Goal: Check status: Check status

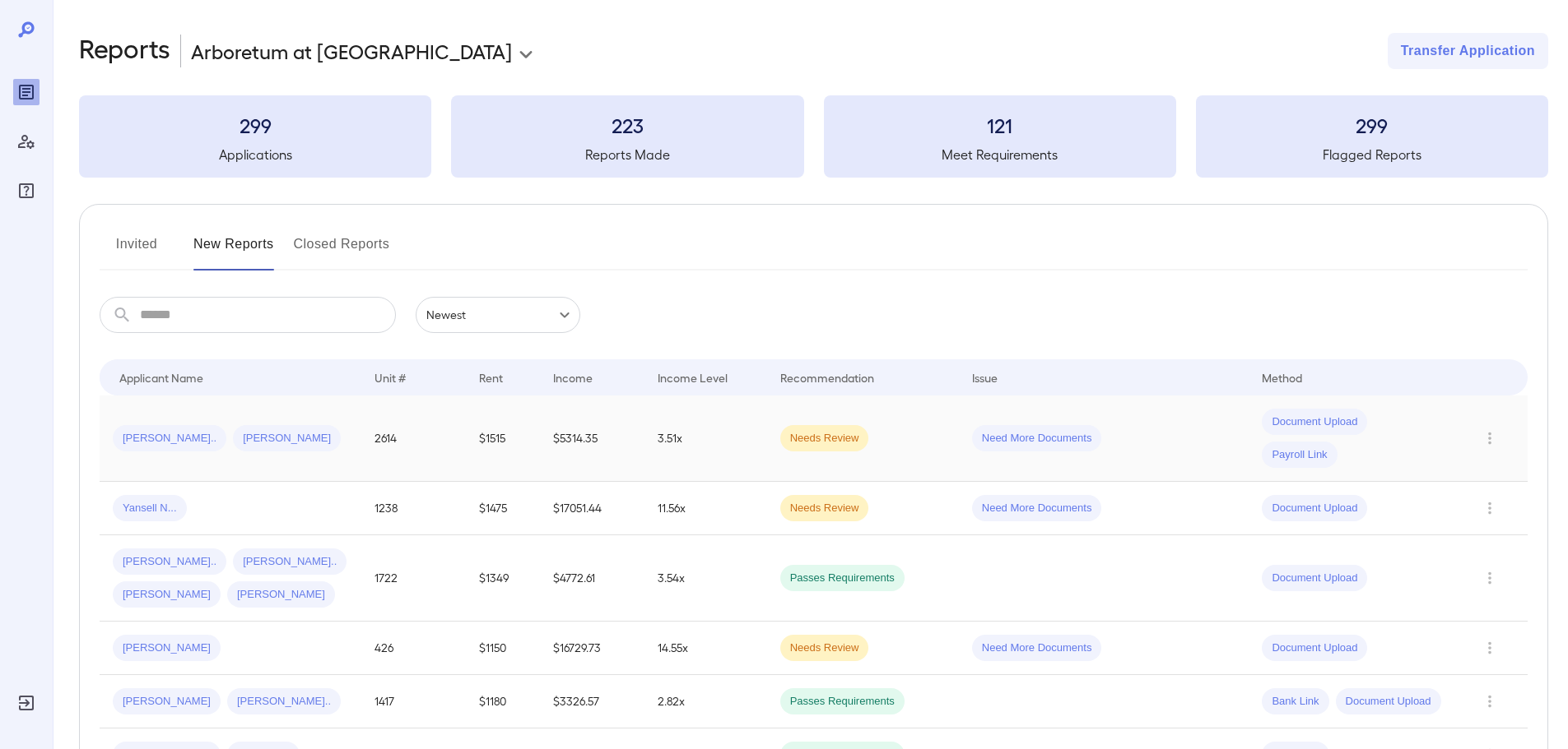
click at [518, 436] on td "$1515" at bounding box center [502, 438] width 74 height 86
click at [315, 439] on div "[PERSON_NAME].. [PERSON_NAME]" at bounding box center [230, 437] width 235 height 26
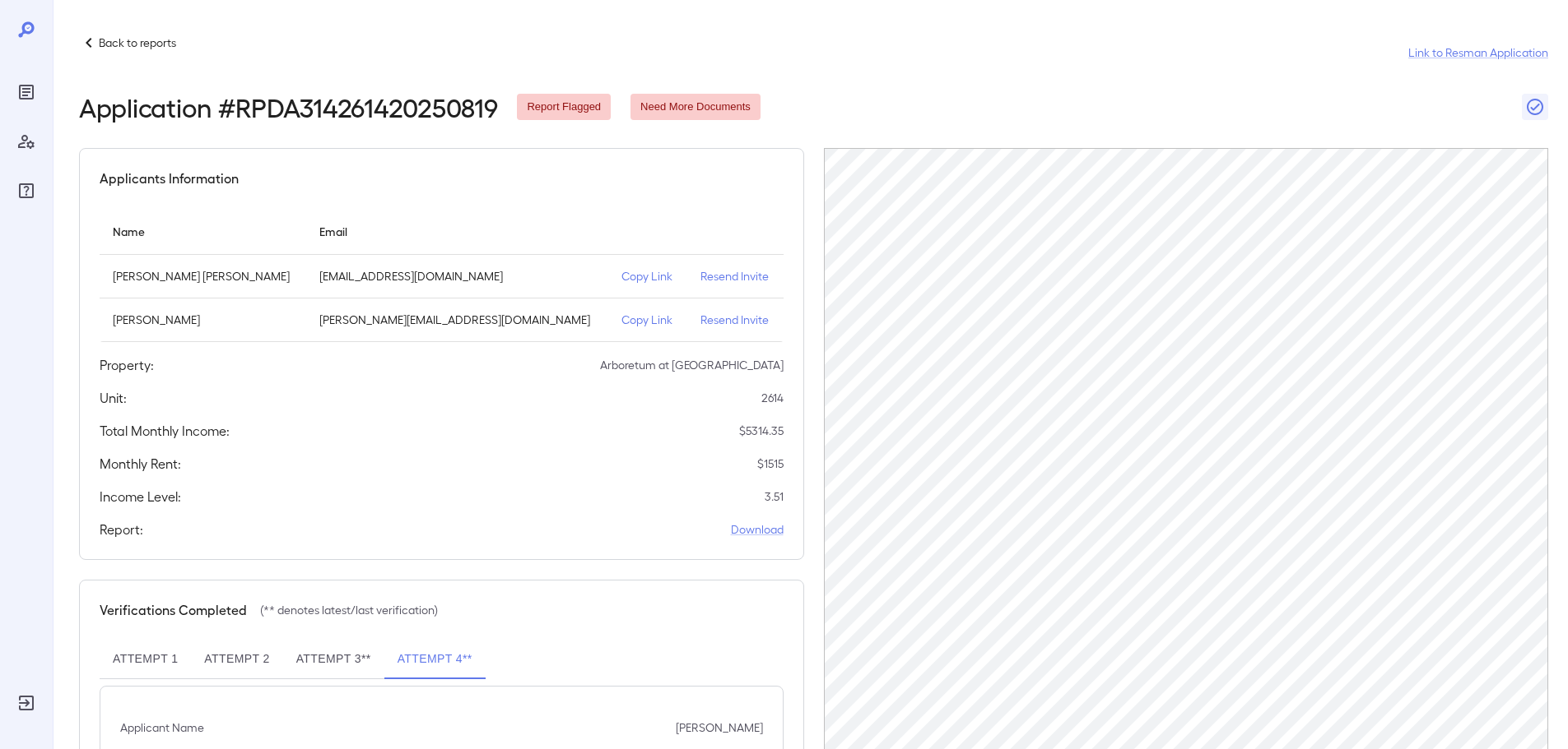
click at [1005, 88] on header "Back to reports Link to Resman Application Application # RPDA314261420250819 Re…" at bounding box center [813, 77] width 1469 height 89
click at [147, 59] on div "Back to reports Link to Resman Application" at bounding box center [813, 53] width 1469 height 40
click at [152, 47] on p "Back to reports" at bounding box center [137, 42] width 77 height 16
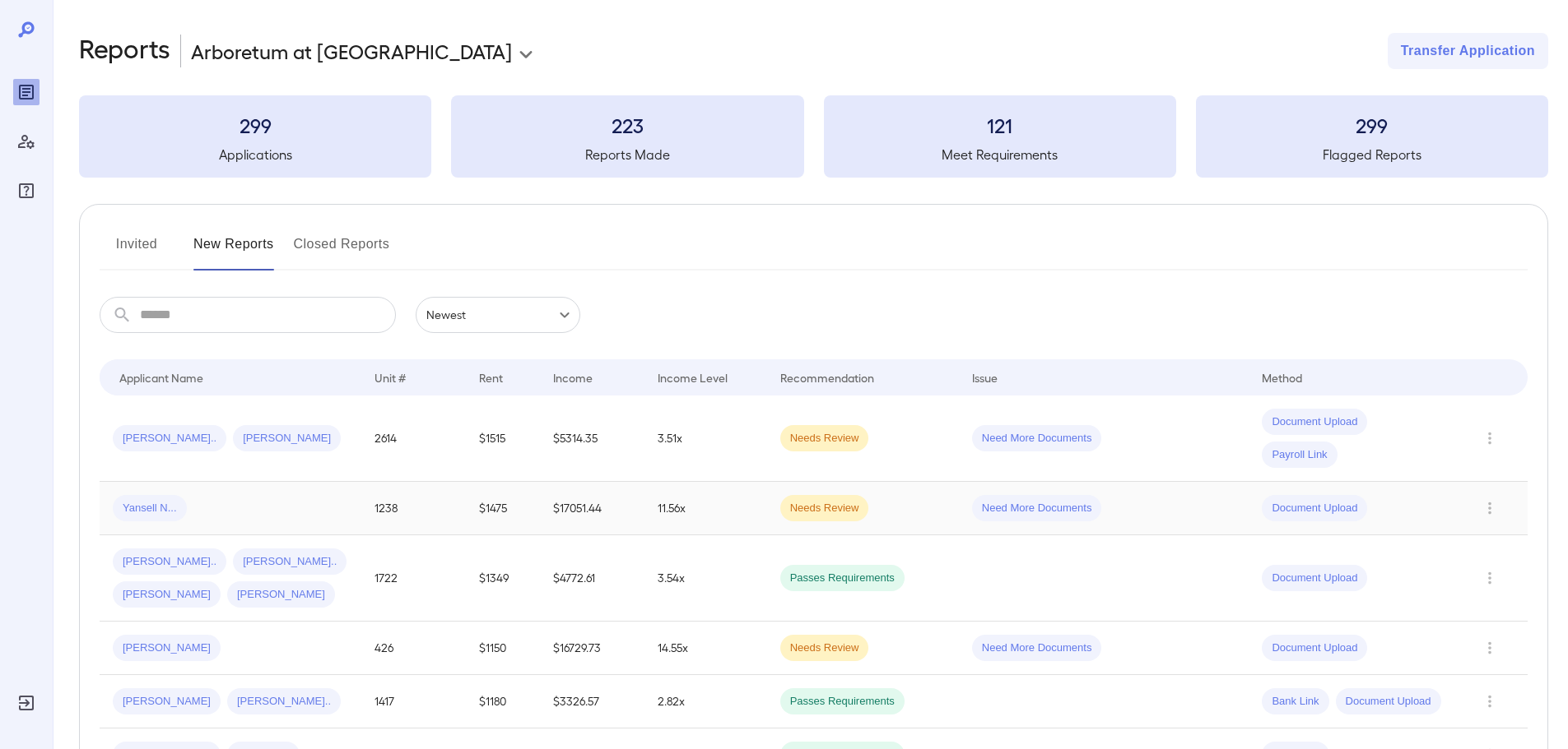
click at [242, 510] on div "Yansell N..." at bounding box center [230, 507] width 235 height 26
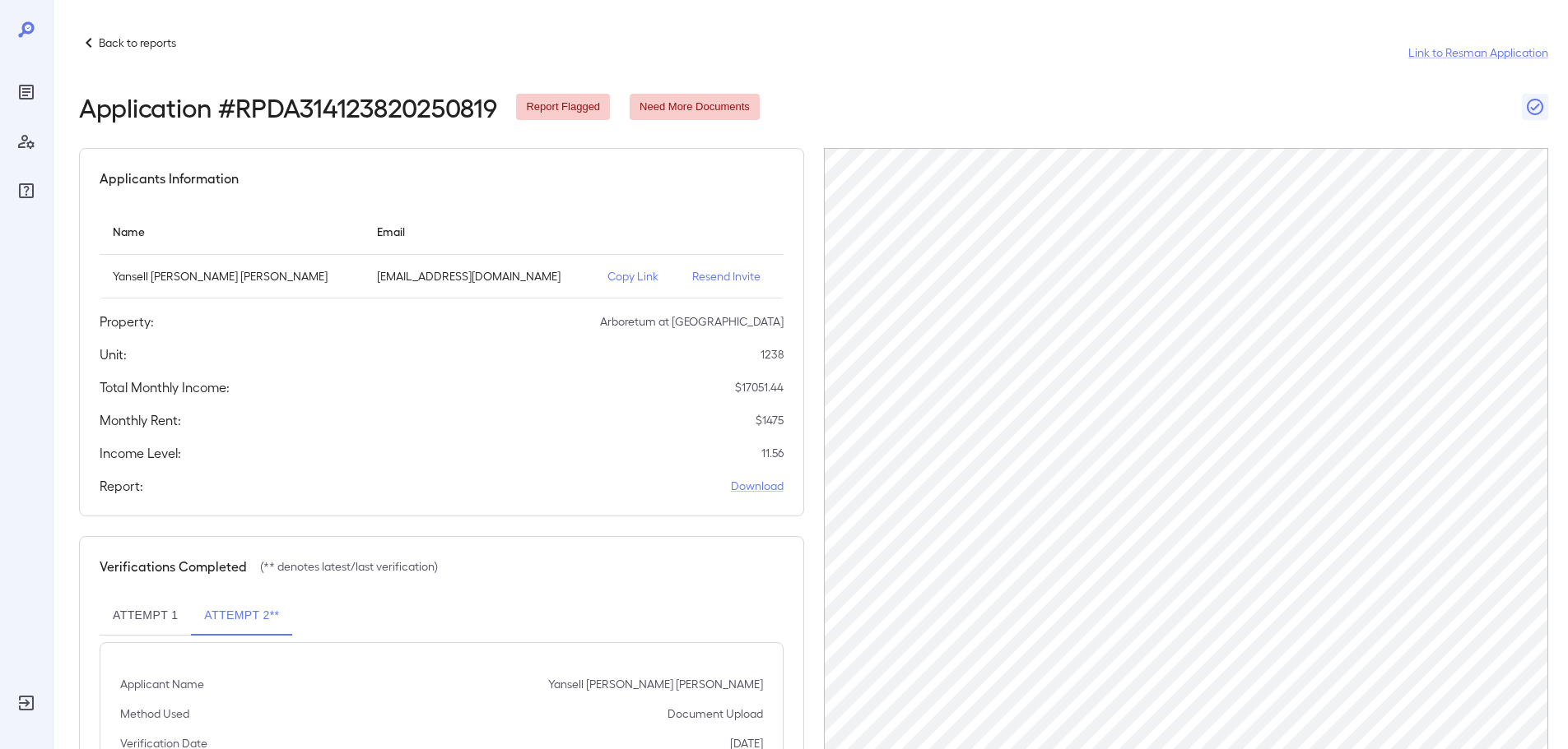
click at [130, 39] on p "Back to reports" at bounding box center [137, 42] width 77 height 16
